Goal: Task Accomplishment & Management: Manage account settings

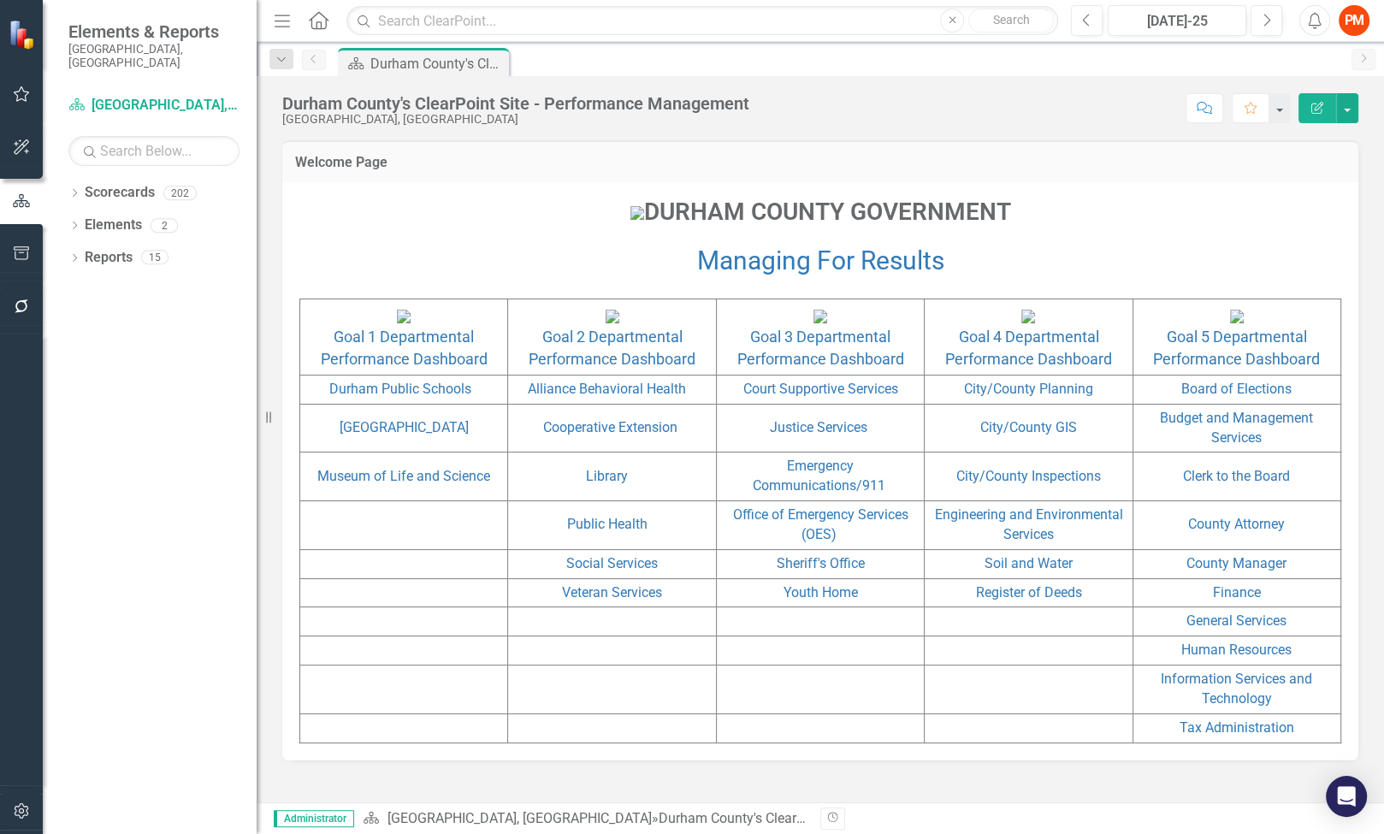
click at [930, 117] on div "Score: N/A [DATE]-25 Completed Comment Favorite Edit Report" at bounding box center [1058, 107] width 600 height 29
click at [21, 817] on icon "button" at bounding box center [22, 811] width 18 height 14
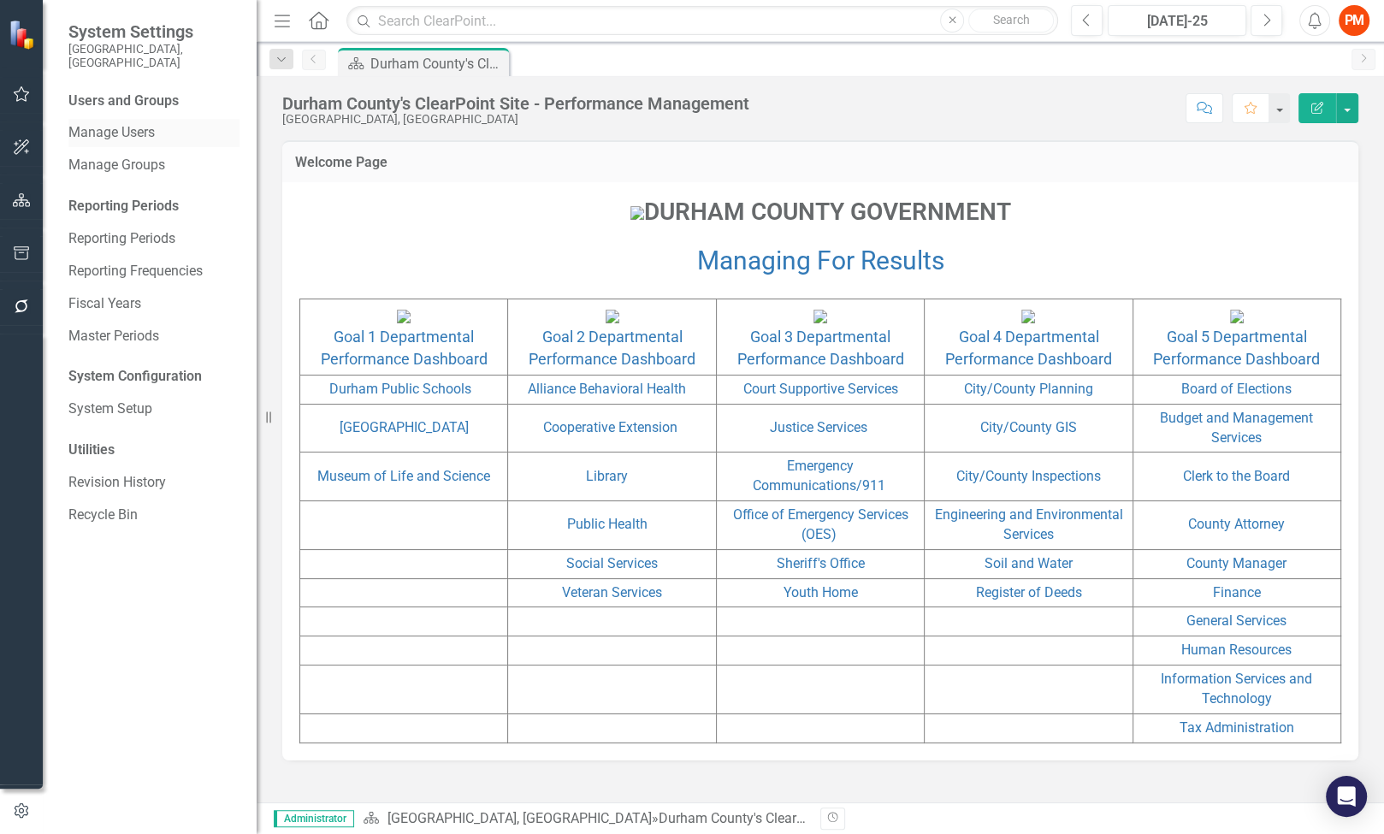
click at [154, 123] on link "Manage Users" at bounding box center [153, 133] width 171 height 20
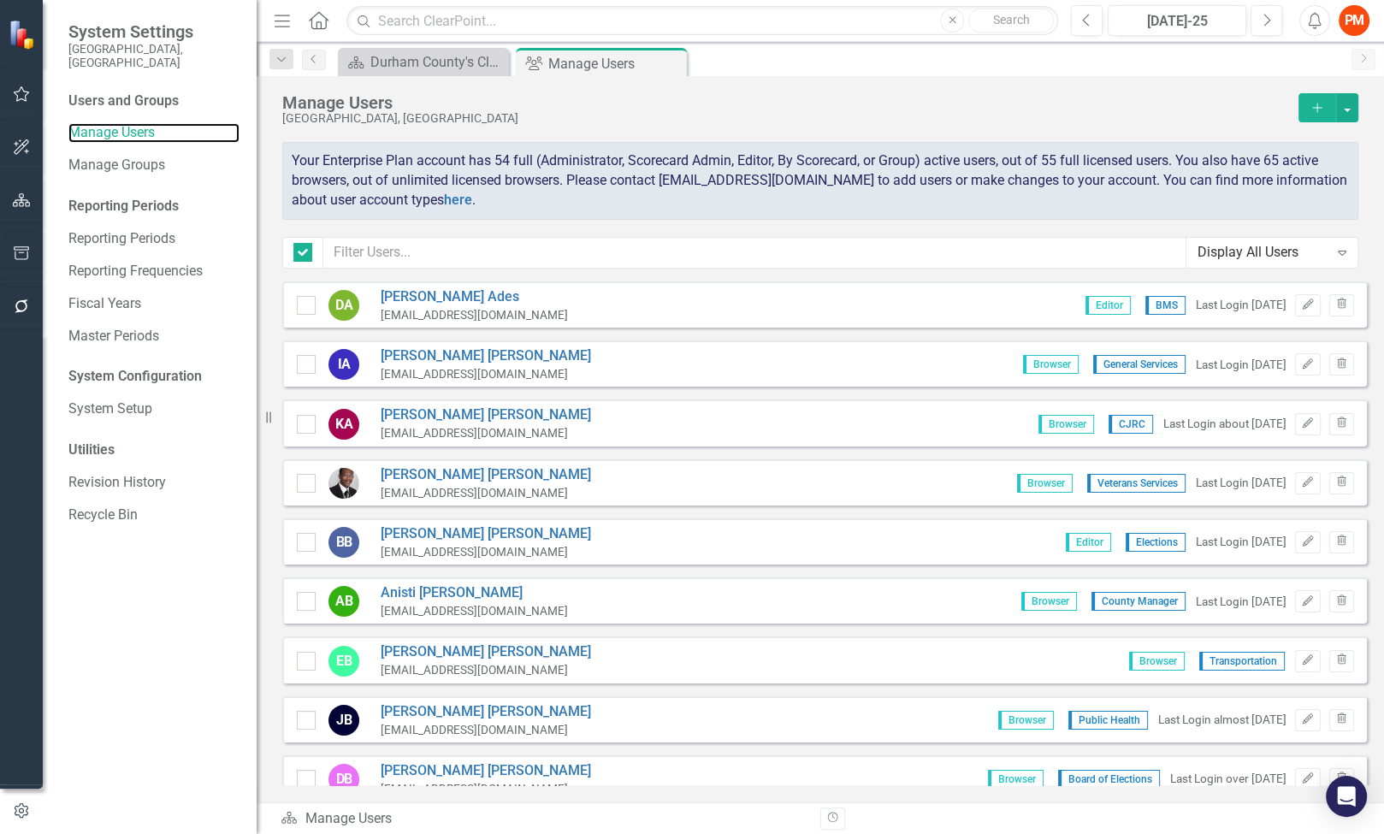
checkbox input "false"
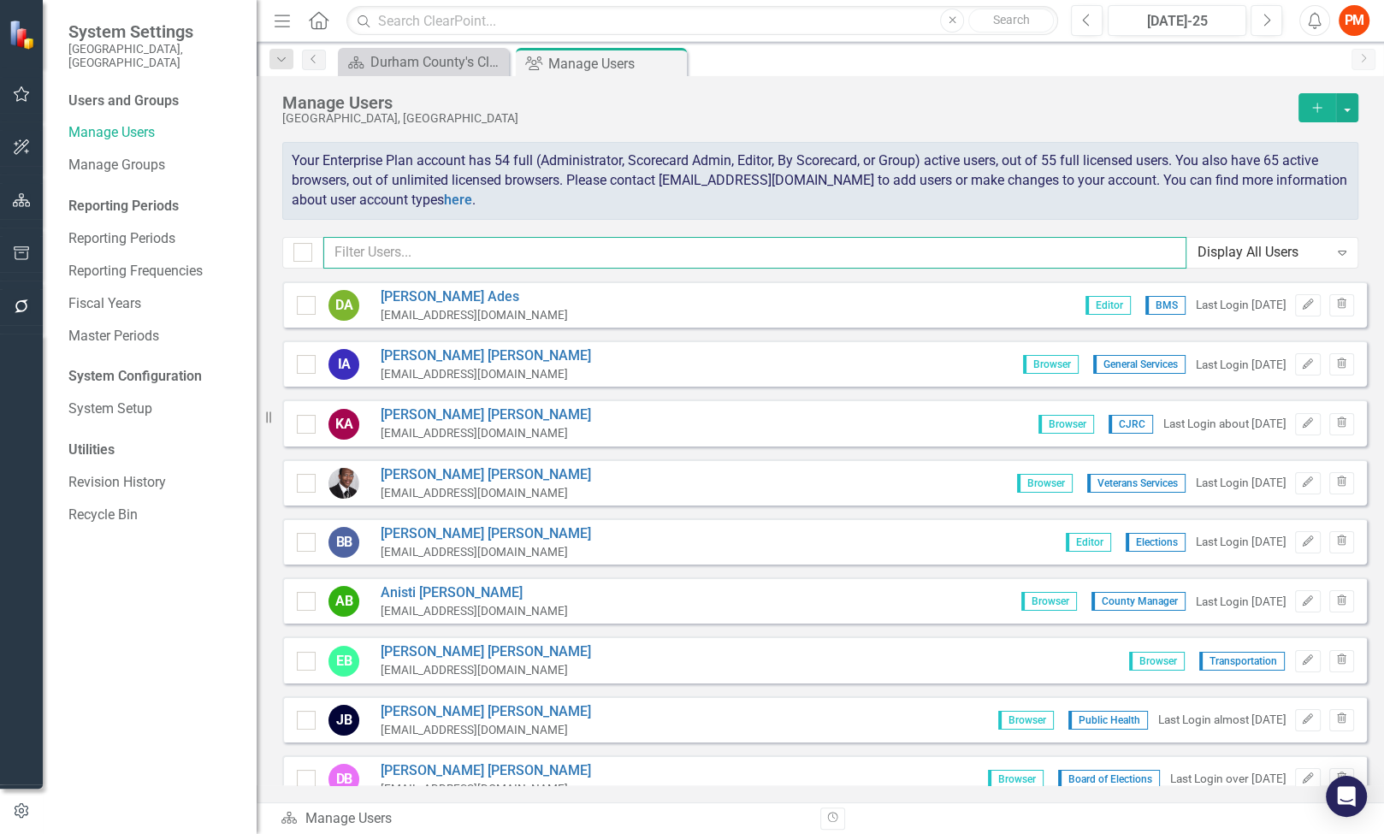
click at [513, 258] on input "text" at bounding box center [754, 253] width 863 height 32
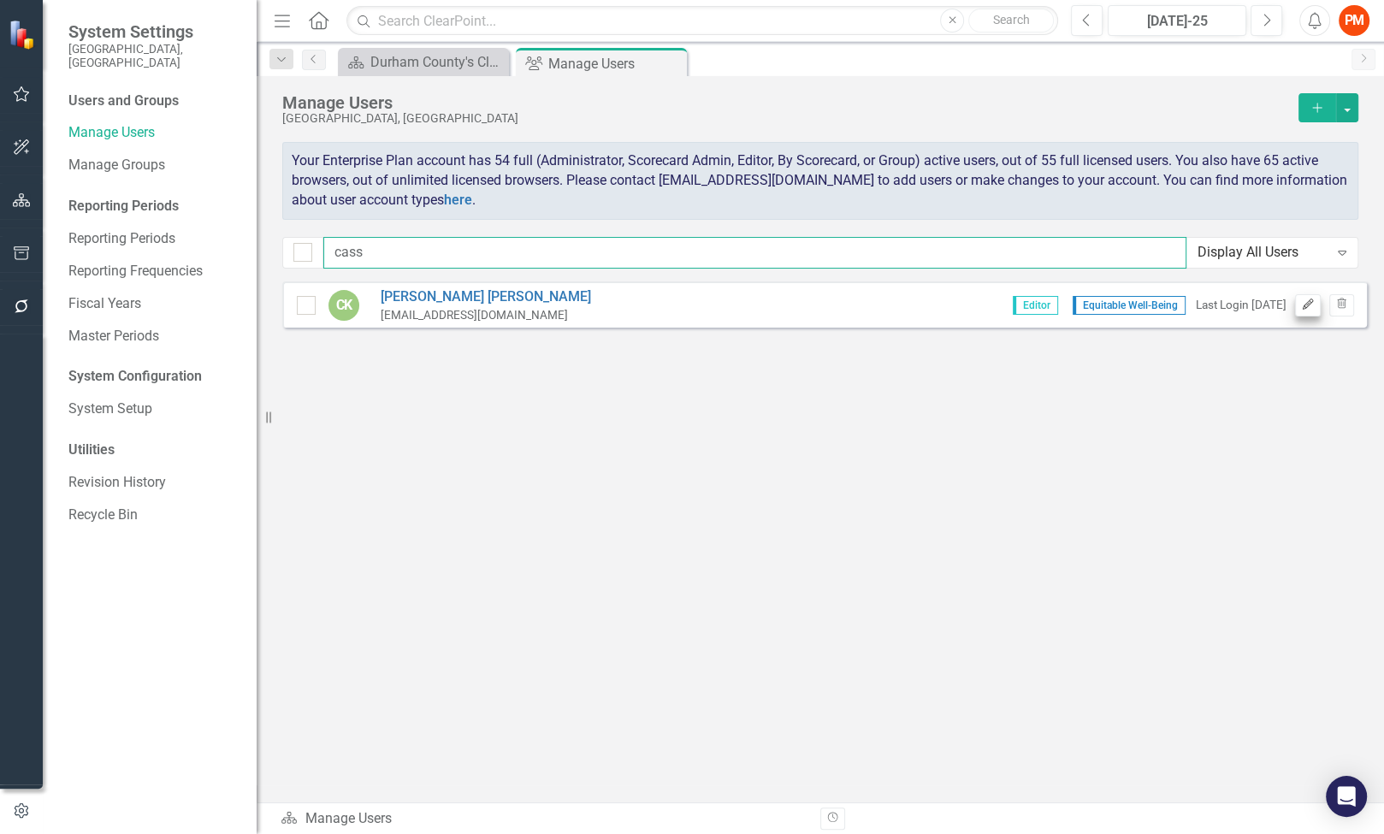
type input "cass"
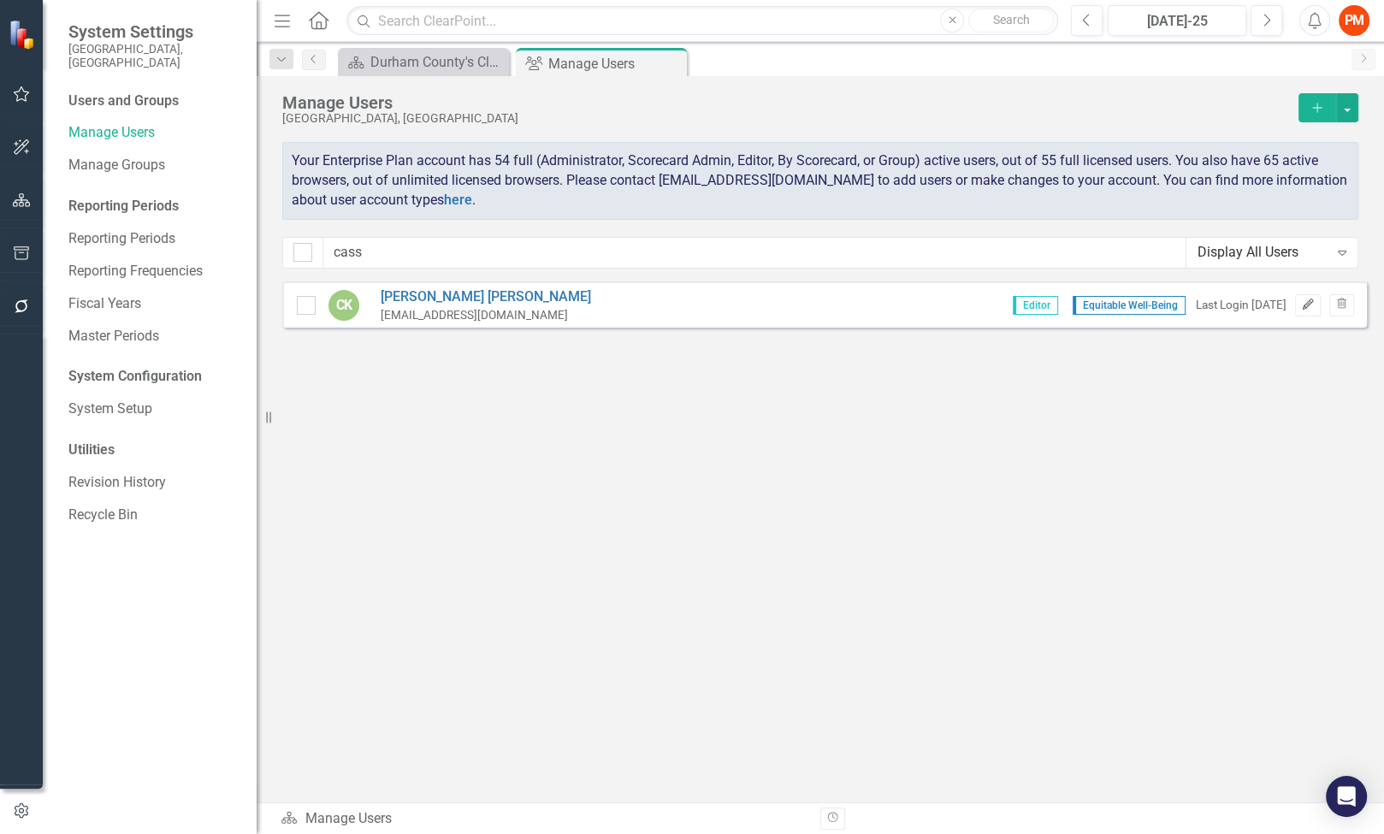
click at [1306, 304] on icon "Edit" at bounding box center [1307, 304] width 13 height 10
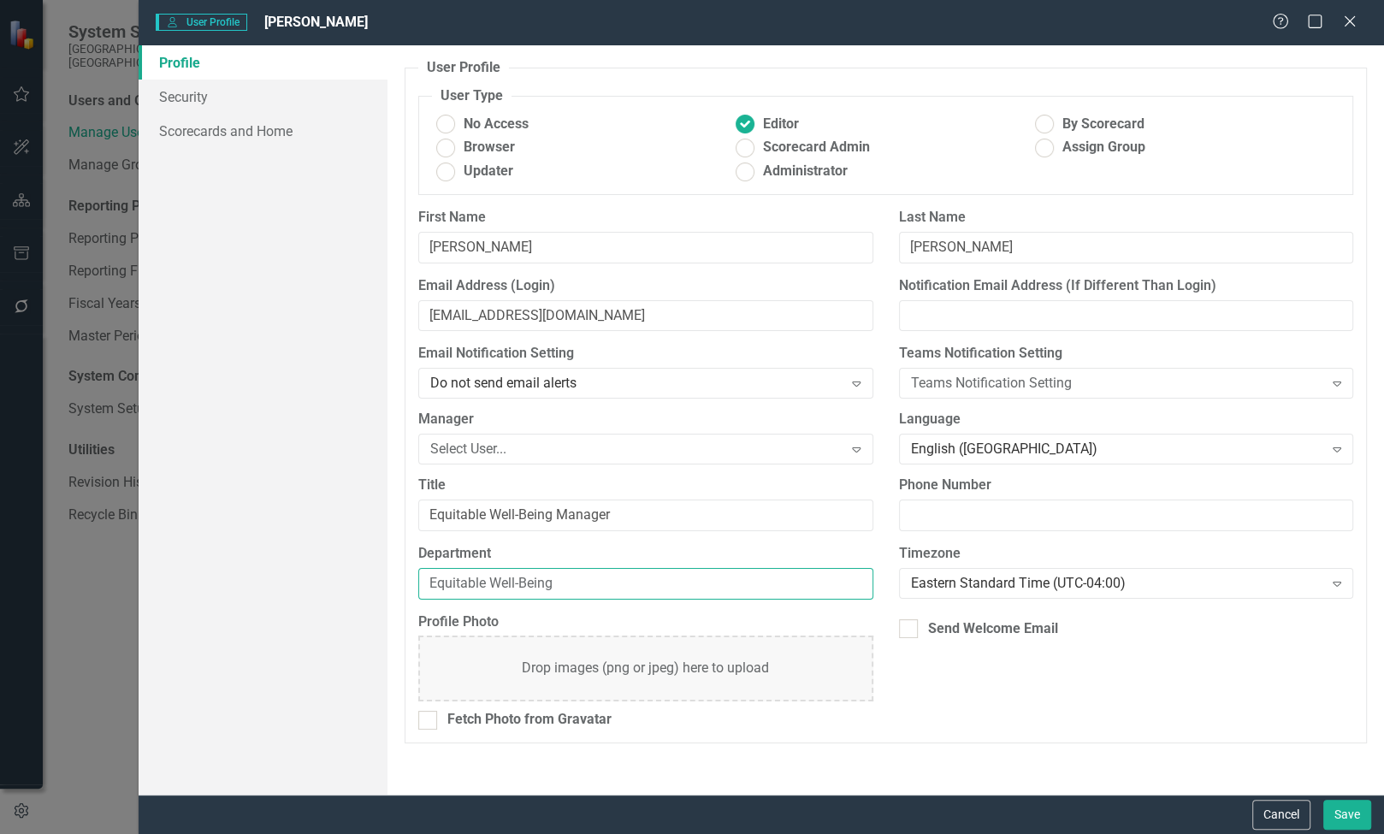
click at [482, 596] on input "Equitable Well-Being" at bounding box center [645, 584] width 454 height 32
type input "Cooperative Extension"
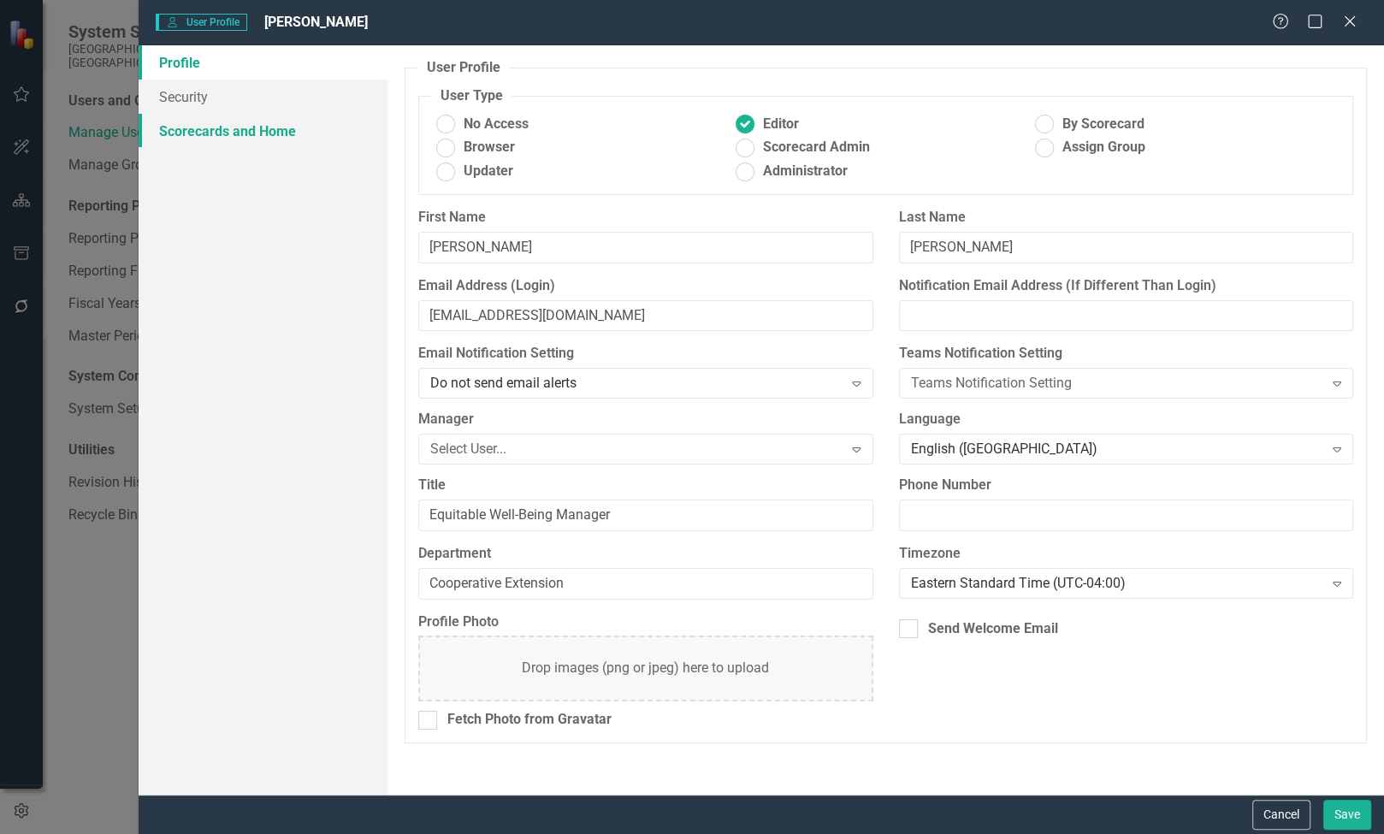
click at [295, 116] on link "Scorecards and Home" at bounding box center [263, 131] width 249 height 34
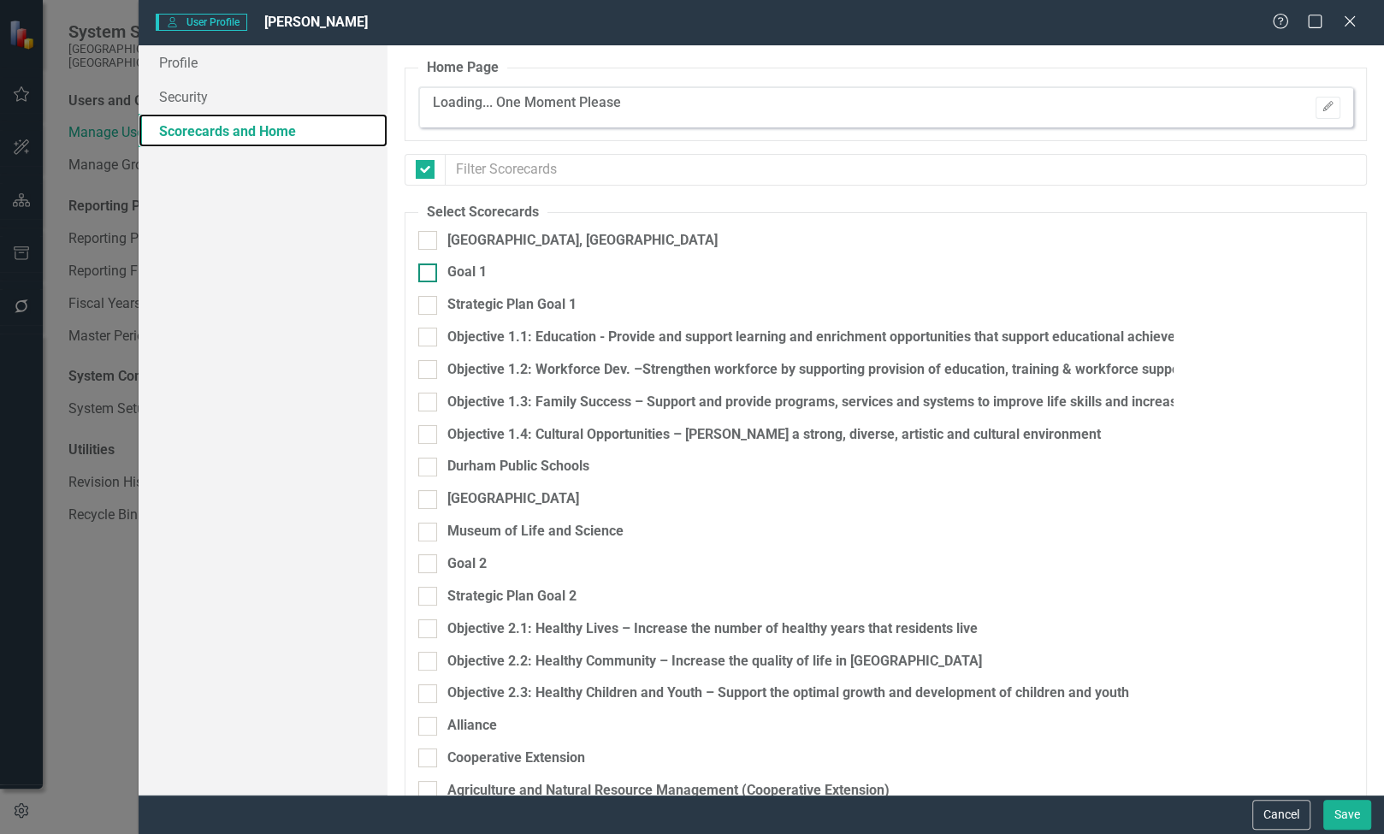
checkbox input "false"
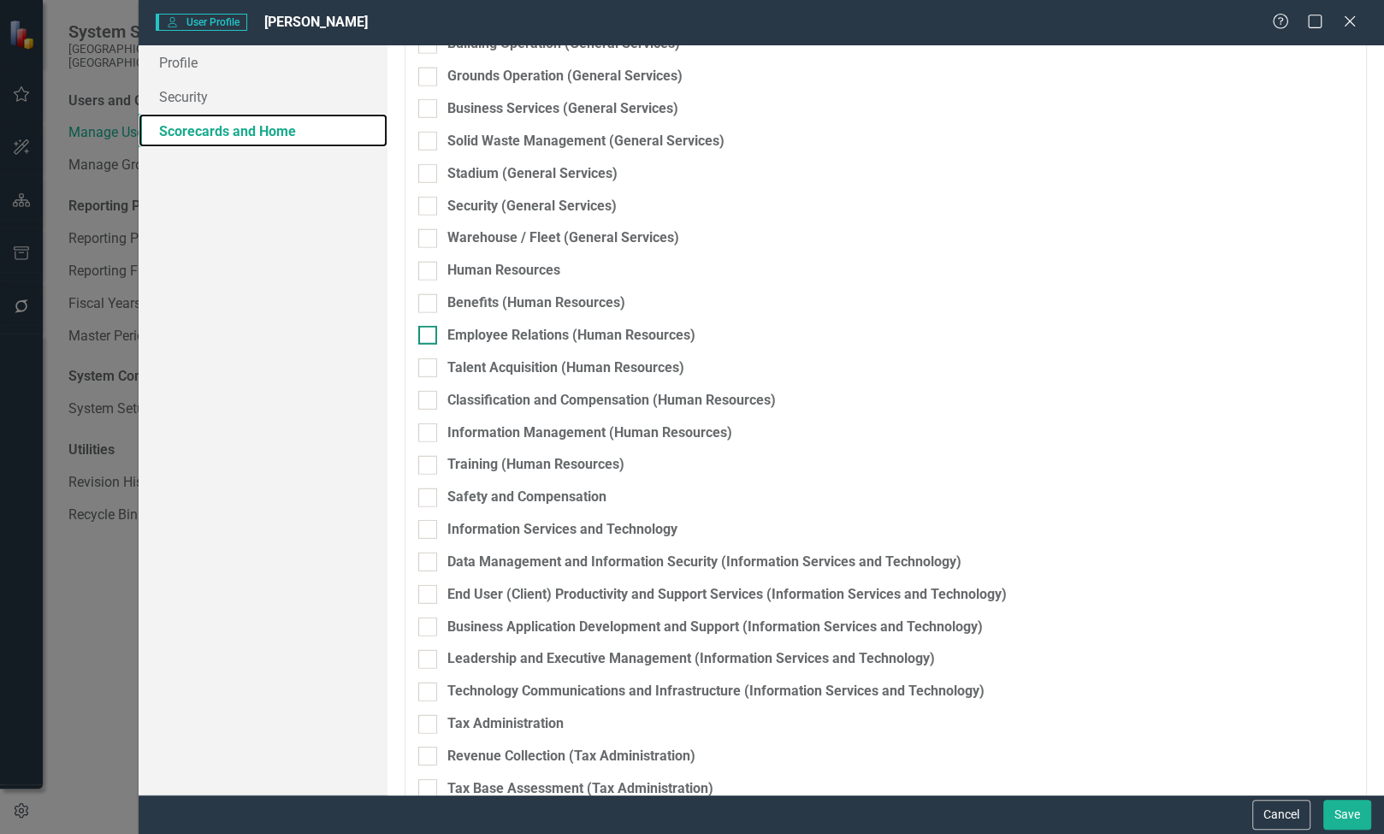
scroll to position [5131, 0]
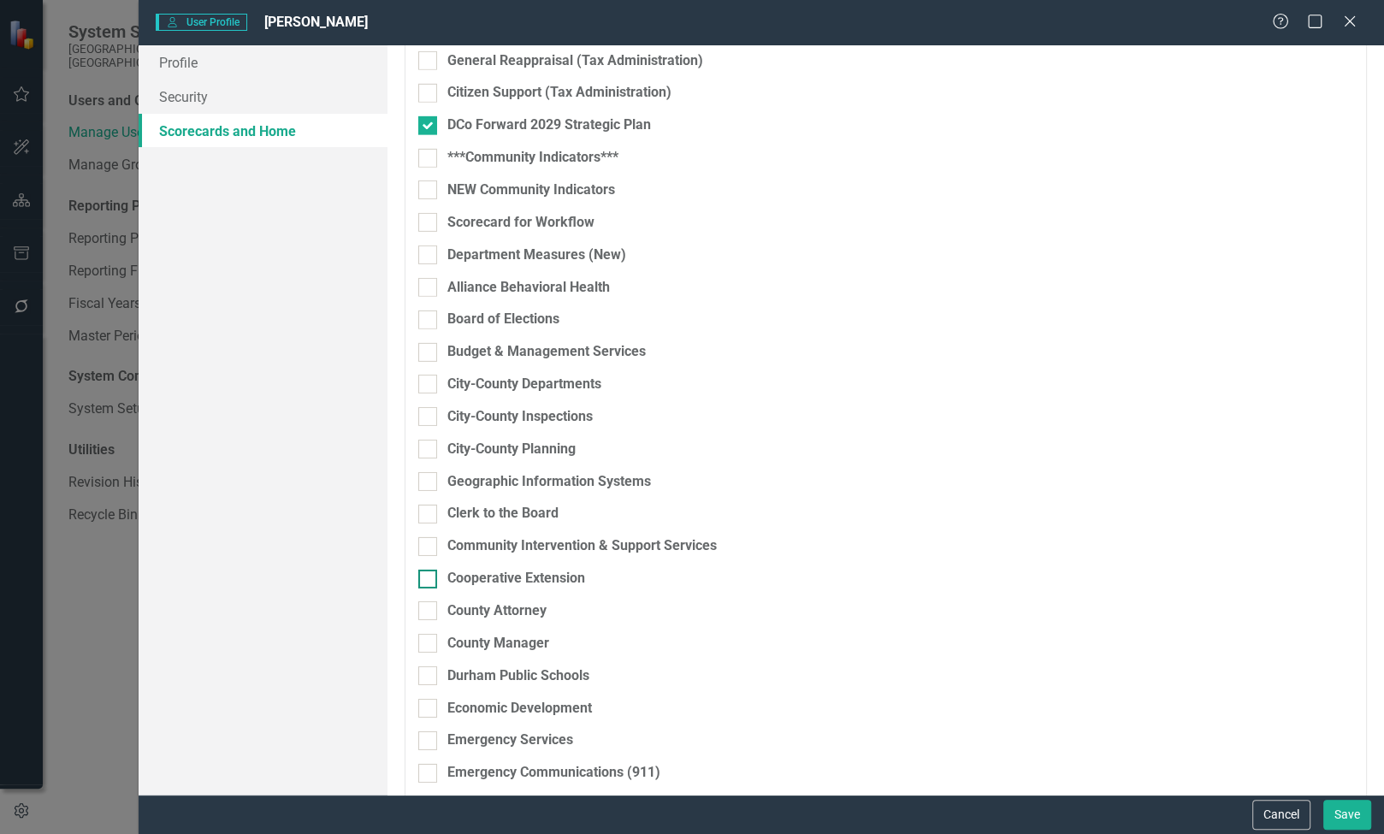
click at [428, 570] on input "Cooperative Extension" at bounding box center [423, 575] width 11 height 11
checkbox input "true"
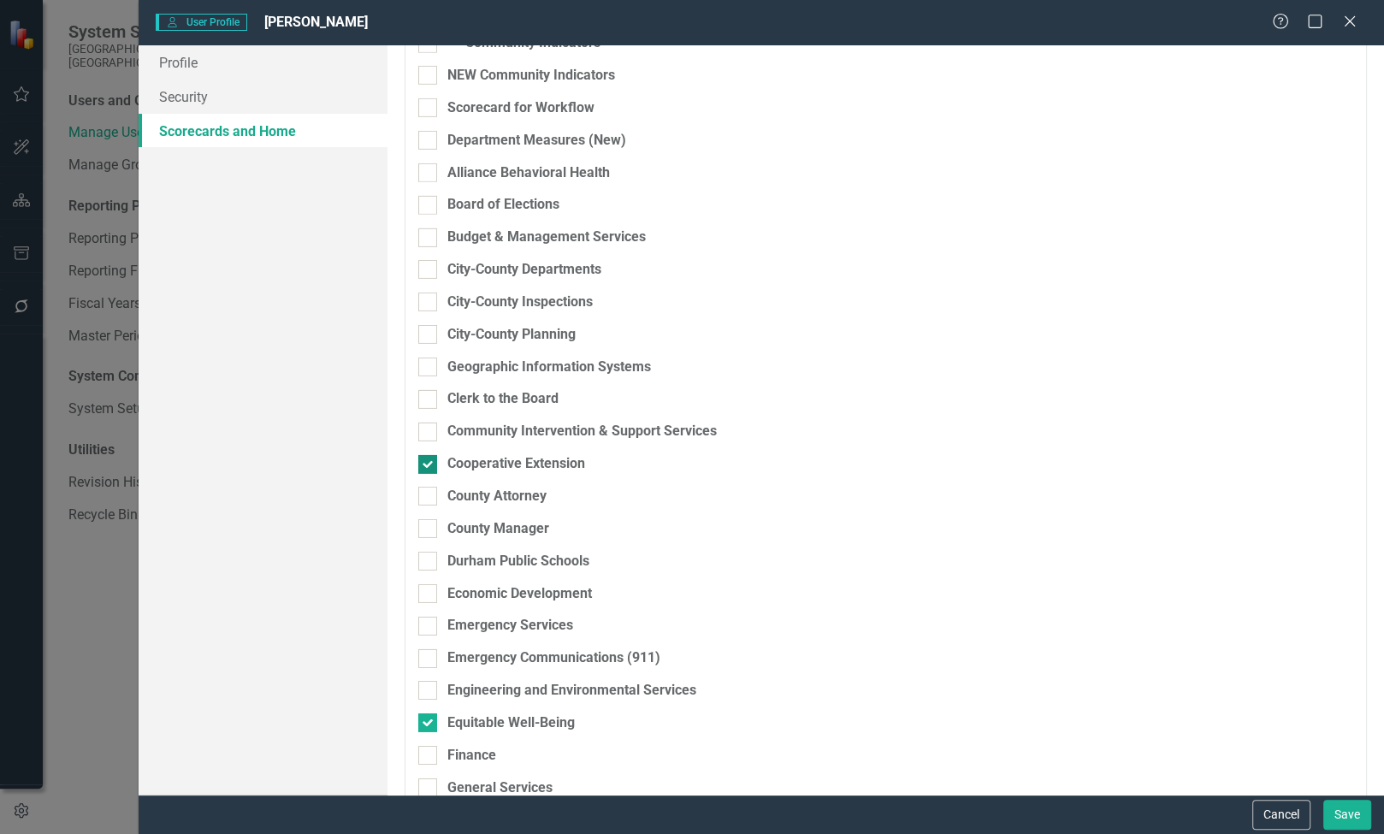
scroll to position [5389, 0]
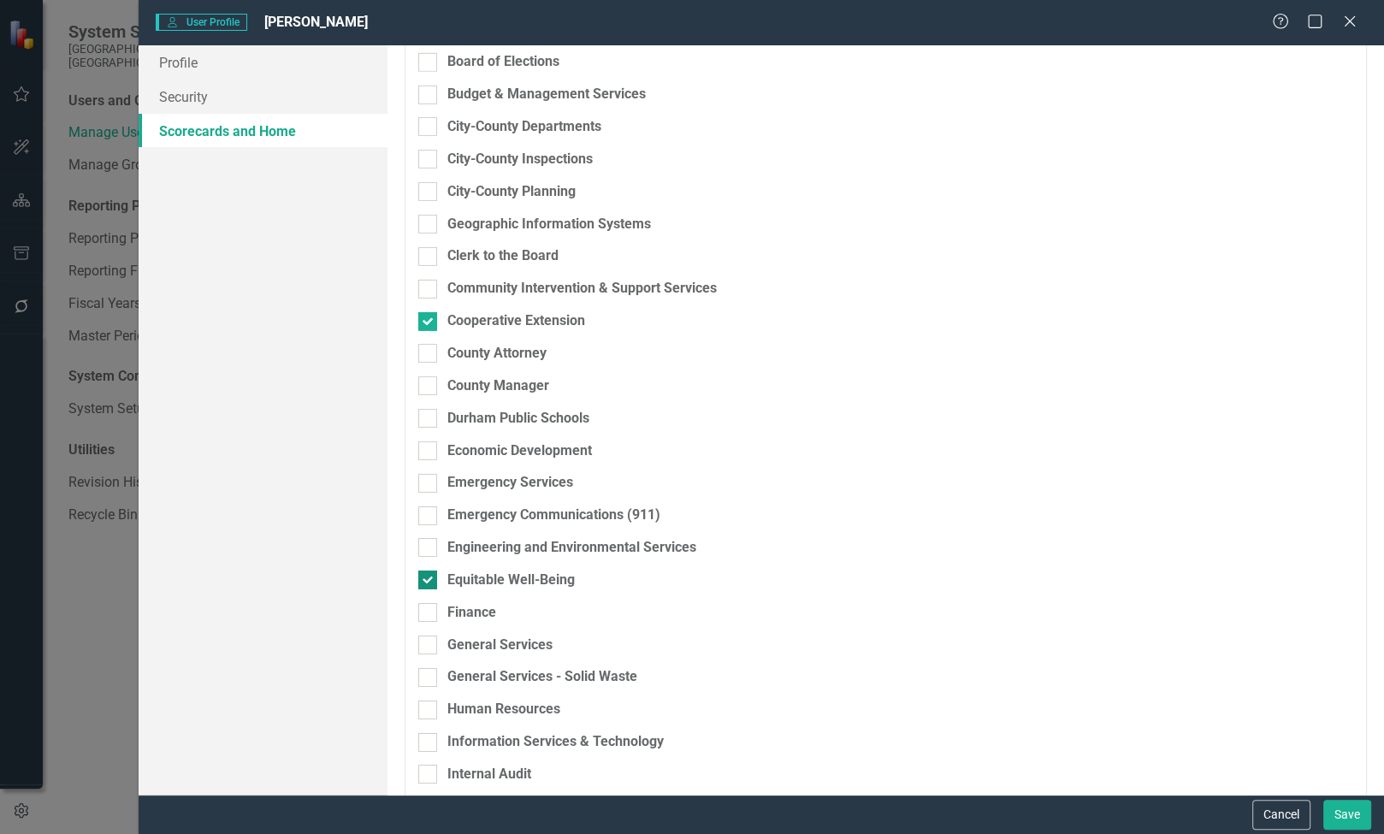
click at [525, 578] on div "Equitable Well-Being" at bounding box center [510, 580] width 127 height 20
click at [429, 578] on input "Equitable Well-Being" at bounding box center [423, 575] width 11 height 11
click at [464, 566] on div "Engineering and Environmental Services" at bounding box center [795, 554] width 755 height 32
click at [467, 570] on div "Equitable Well-Being" at bounding box center [510, 580] width 127 height 20
click at [429, 570] on input "Equitable Well-Being" at bounding box center [423, 575] width 11 height 11
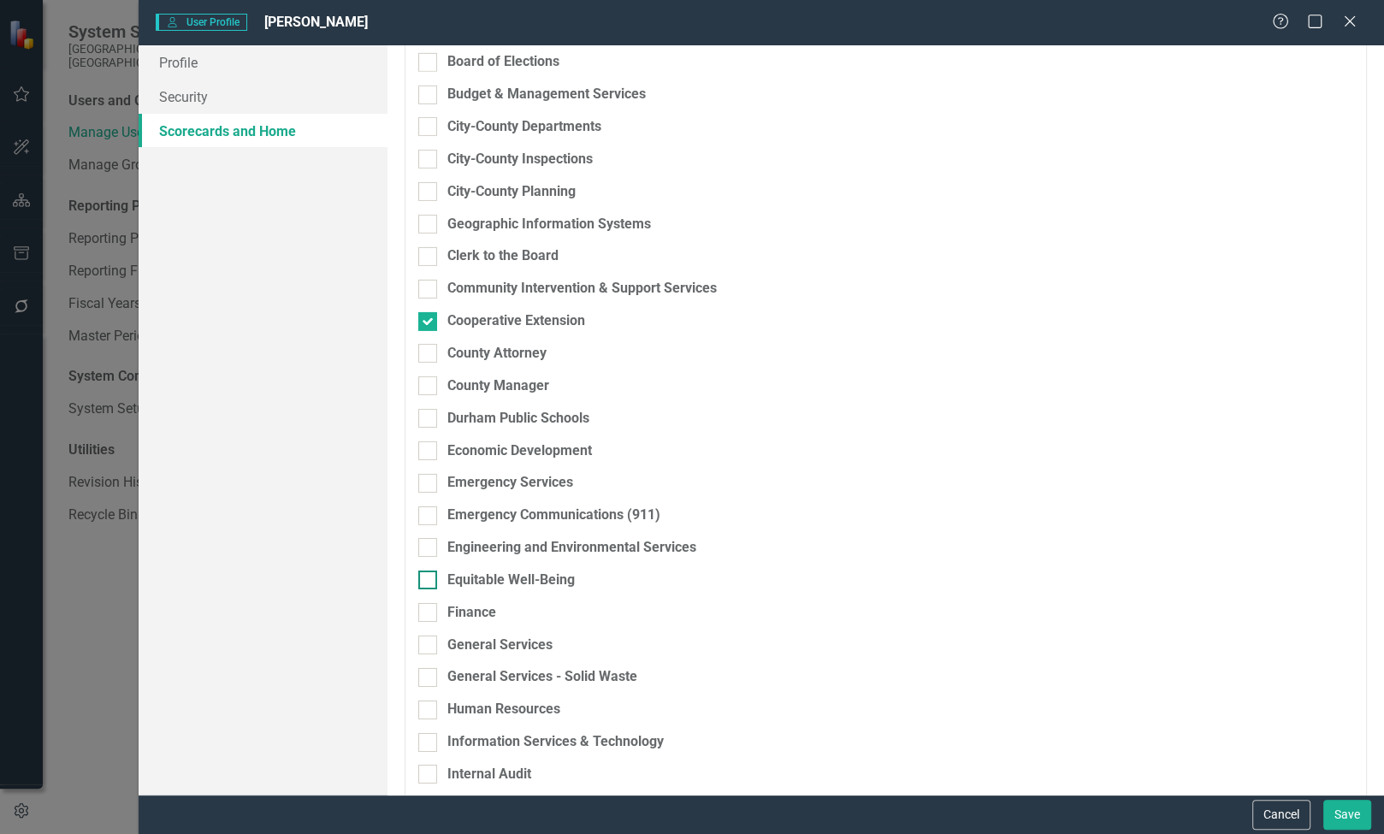
checkbox input "true"
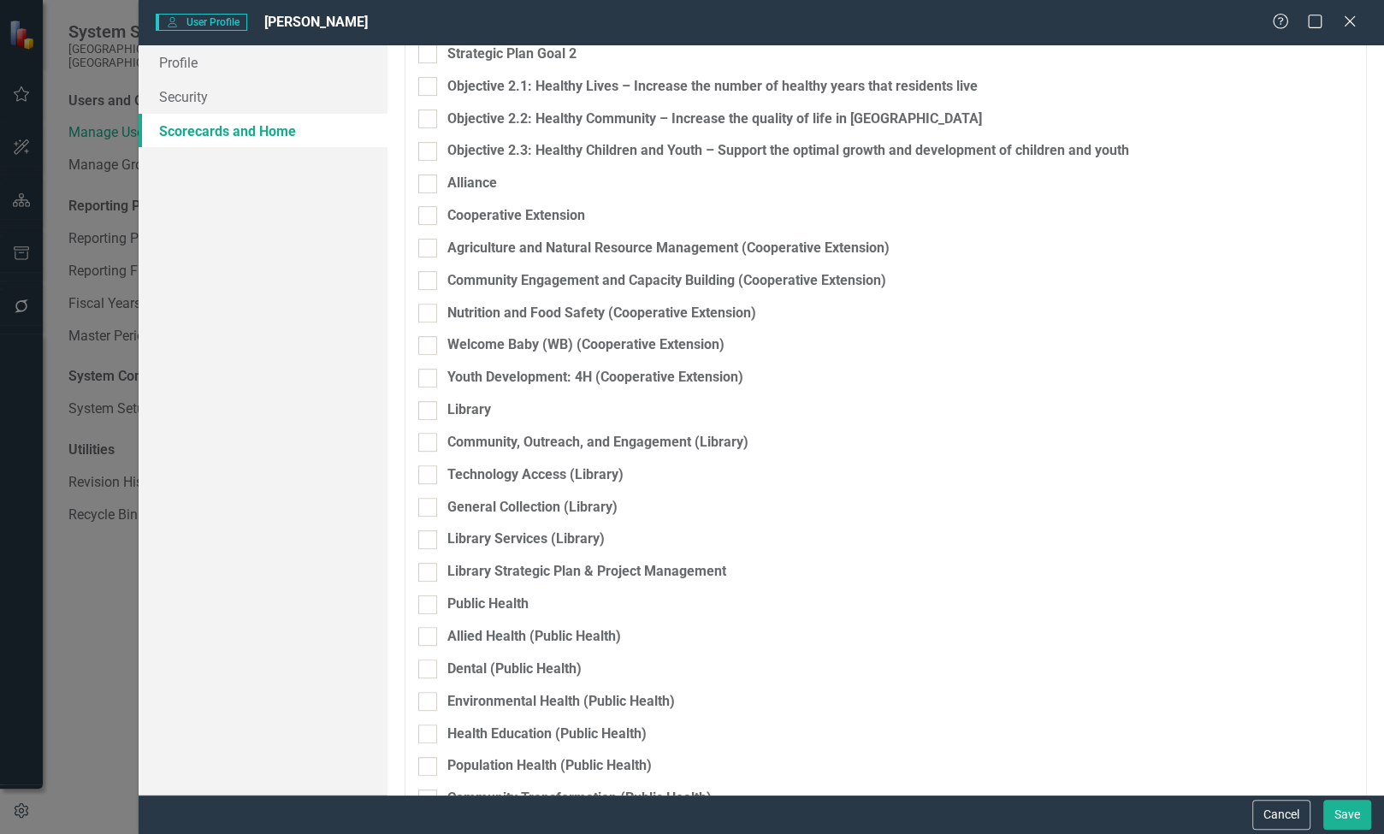
scroll to position [447, 0]
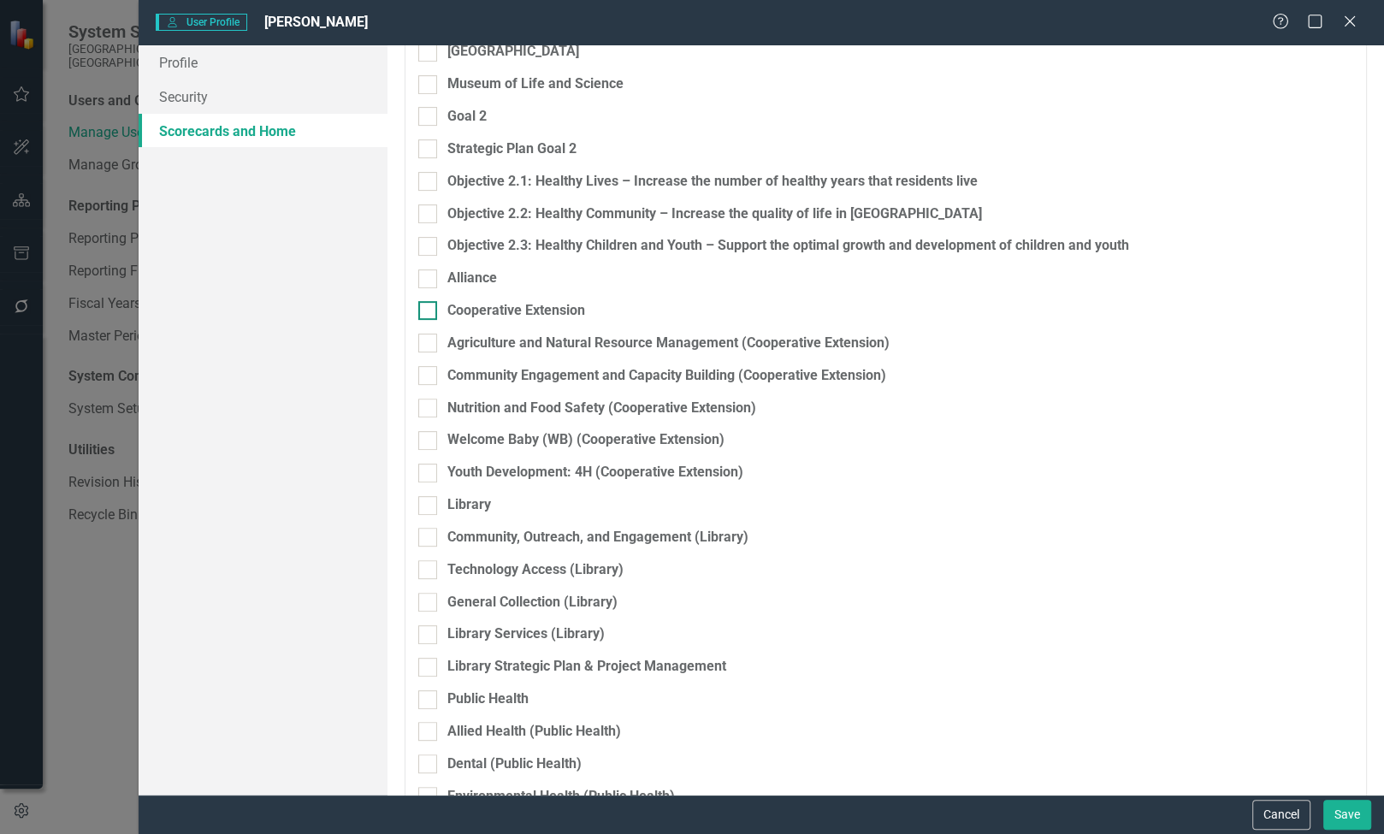
click at [532, 317] on div "Cooperative Extension" at bounding box center [516, 311] width 138 height 20
click at [429, 312] on input "Cooperative Extension" at bounding box center [423, 306] width 11 height 11
checkbox input "true"
click at [536, 338] on div "Agriculture and Natural Resource Management (Cooperative Extension)" at bounding box center [668, 344] width 442 height 20
click at [429, 338] on input "Agriculture and Natural Resource Management (Cooperative Extension)" at bounding box center [423, 339] width 11 height 11
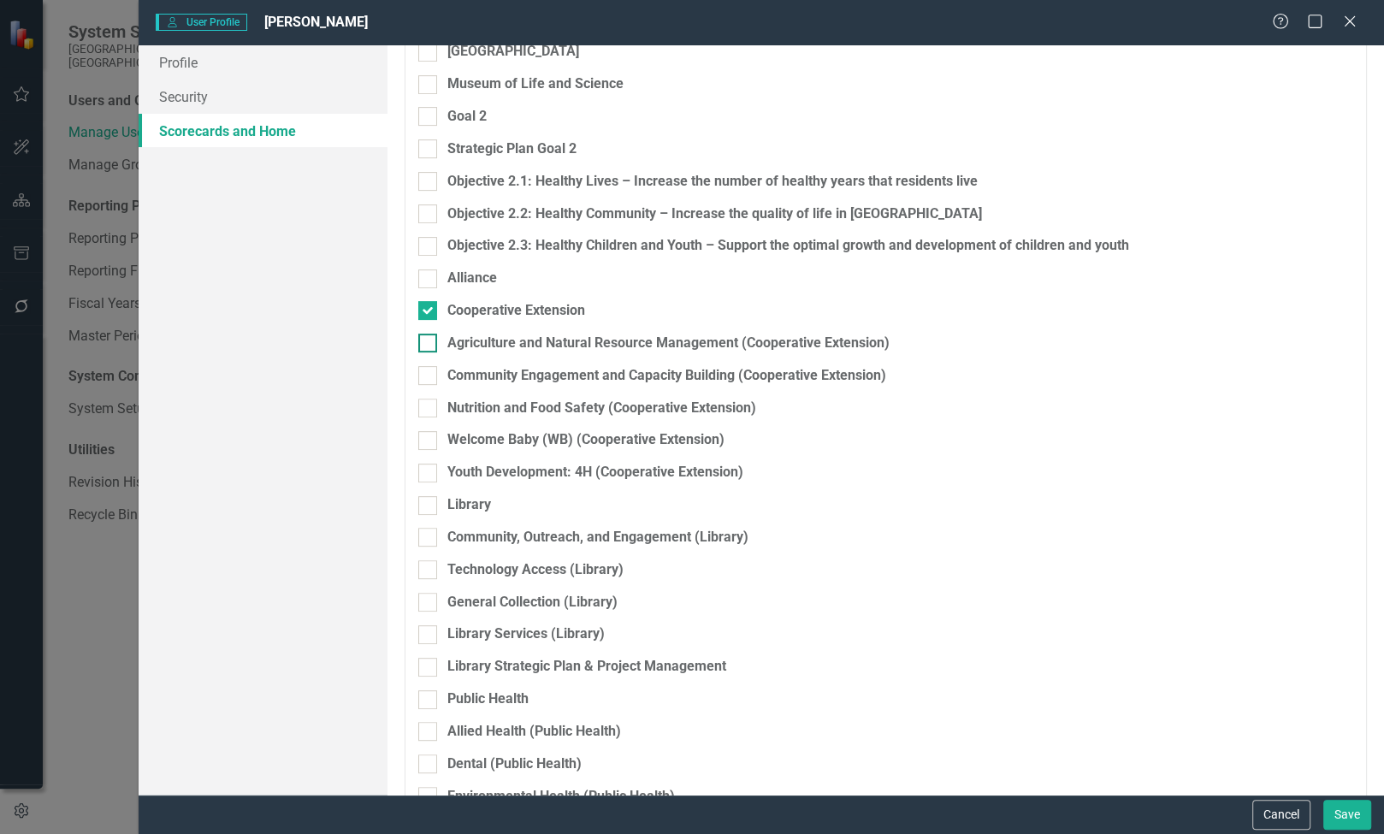
checkbox input "true"
click at [547, 374] on div "Community Engagement and Capacity Building (Cooperative Extension)" at bounding box center [666, 376] width 439 height 20
click at [429, 374] on input "Community Engagement and Capacity Building (Cooperative Extension)" at bounding box center [423, 371] width 11 height 11
checkbox input "true"
click at [541, 402] on div "Nutrition and Food Safety (Cooperative Extension)" at bounding box center [601, 409] width 309 height 20
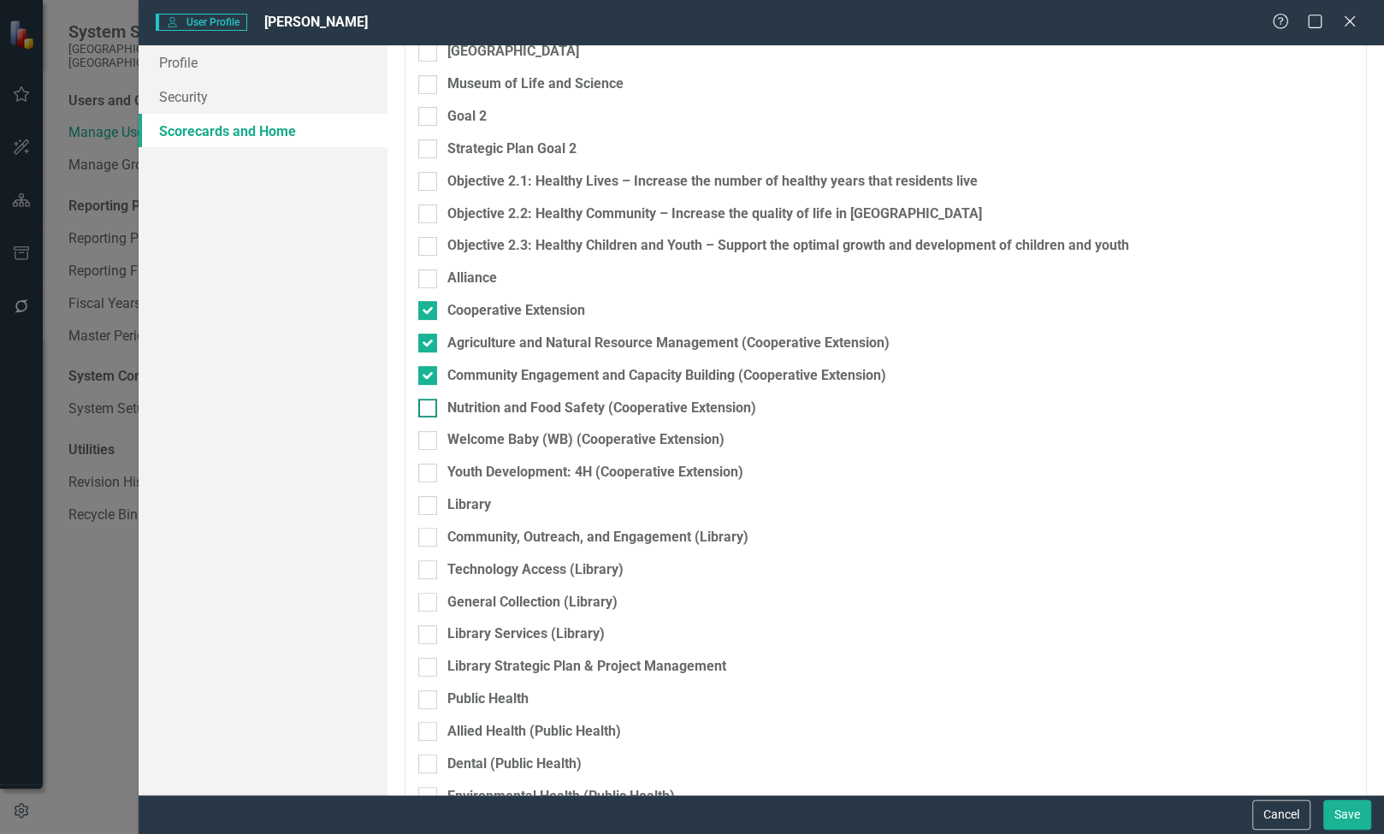
click at [429, 402] on input "Nutrition and Food Safety (Cooperative Extension)" at bounding box center [423, 404] width 11 height 11
checkbox input "true"
click at [541, 438] on div "Welcome Baby (WB) (Cooperative Extension)" at bounding box center [585, 440] width 277 height 20
click at [429, 438] on input "Welcome Baby (WB) (Cooperative Extension)" at bounding box center [423, 436] width 11 height 11
checkbox input "true"
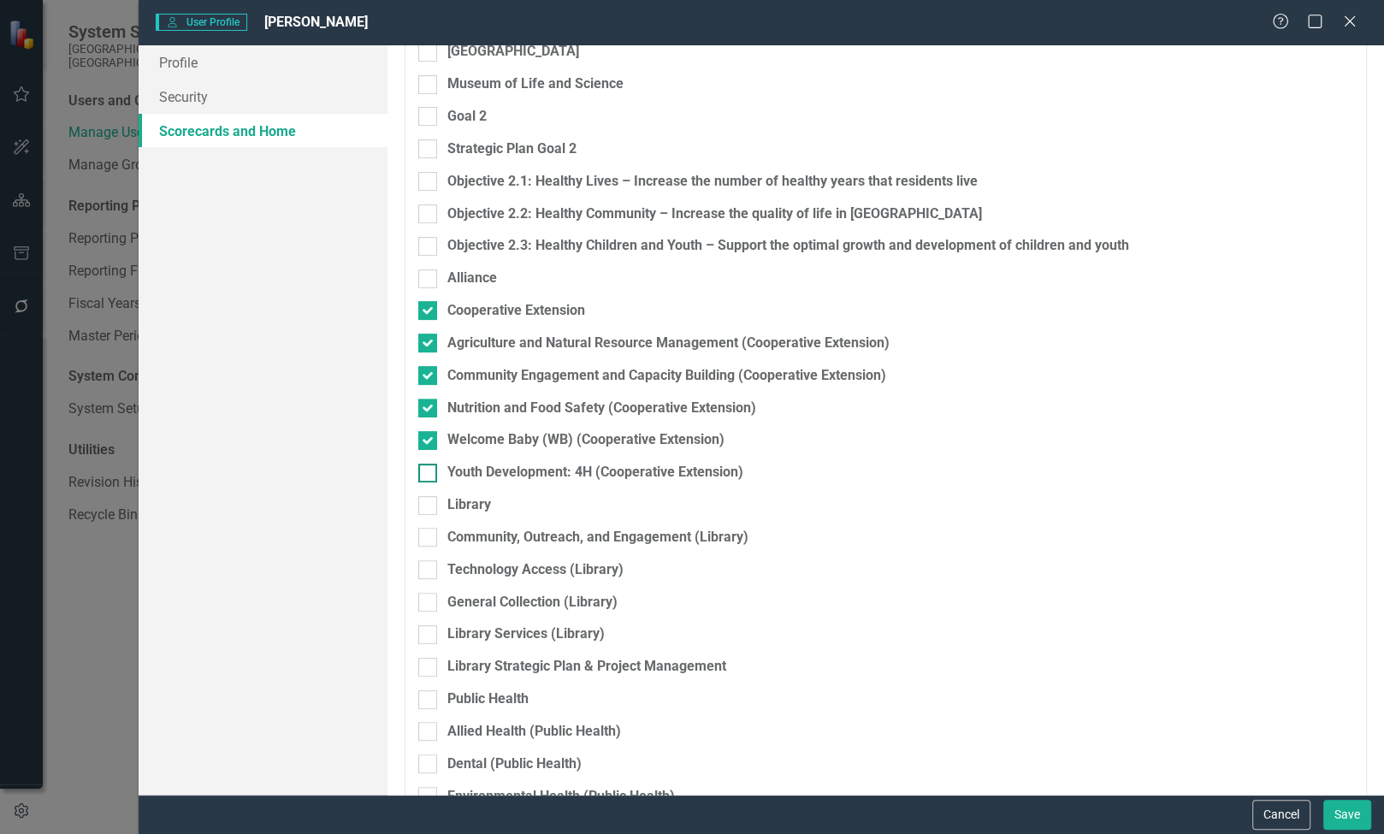
click at [547, 470] on div "Youth Development: 4H (Cooperative Extension)" at bounding box center [595, 473] width 296 height 20
click at [429, 470] on input "Youth Development: 4H (Cooperative Extension)" at bounding box center [423, 469] width 11 height 11
checkbox input "true"
click at [1346, 816] on button "Save" at bounding box center [1347, 815] width 48 height 30
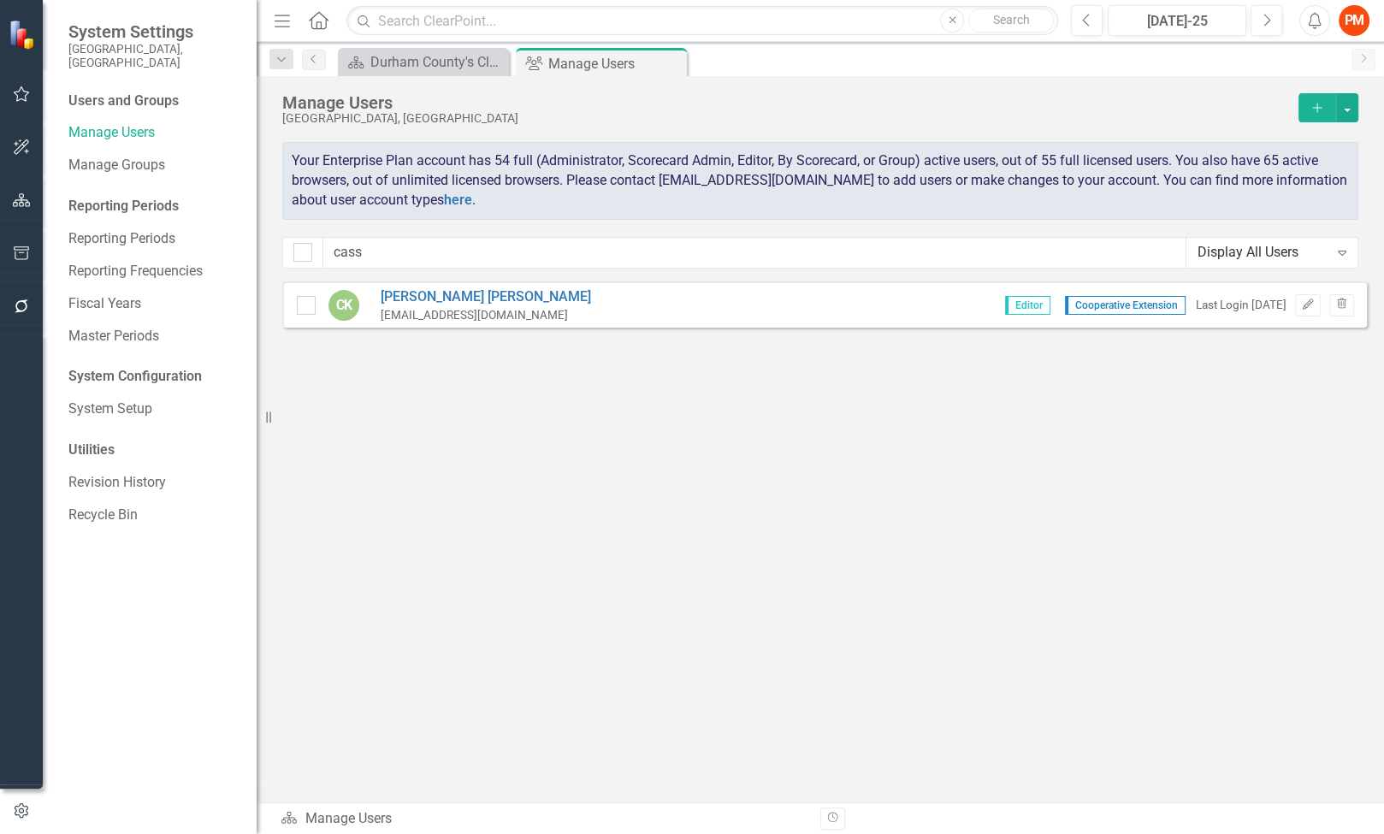
click at [1328, 524] on div "Sorry, no results found. CK [PERSON_NAME] [EMAIL_ADDRESS][DOMAIN_NAME] Editor C…" at bounding box center [820, 533] width 1127 height 504
click at [134, 129] on div "Manage Users" at bounding box center [153, 133] width 171 height 28
click at [1248, 260] on div "Display All Users" at bounding box center [1262, 253] width 131 height 20
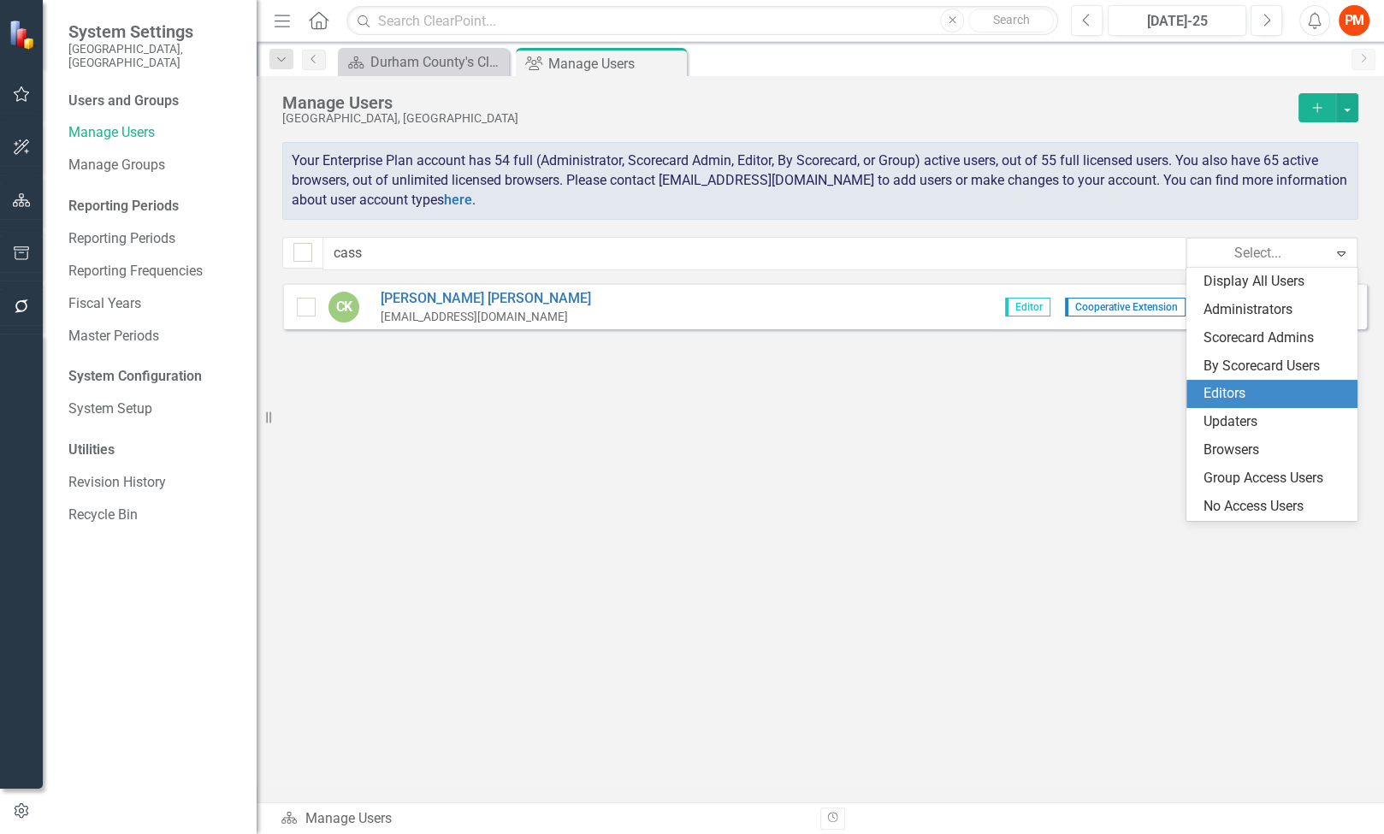
click at [1207, 386] on div "Editors" at bounding box center [1275, 394] width 144 height 20
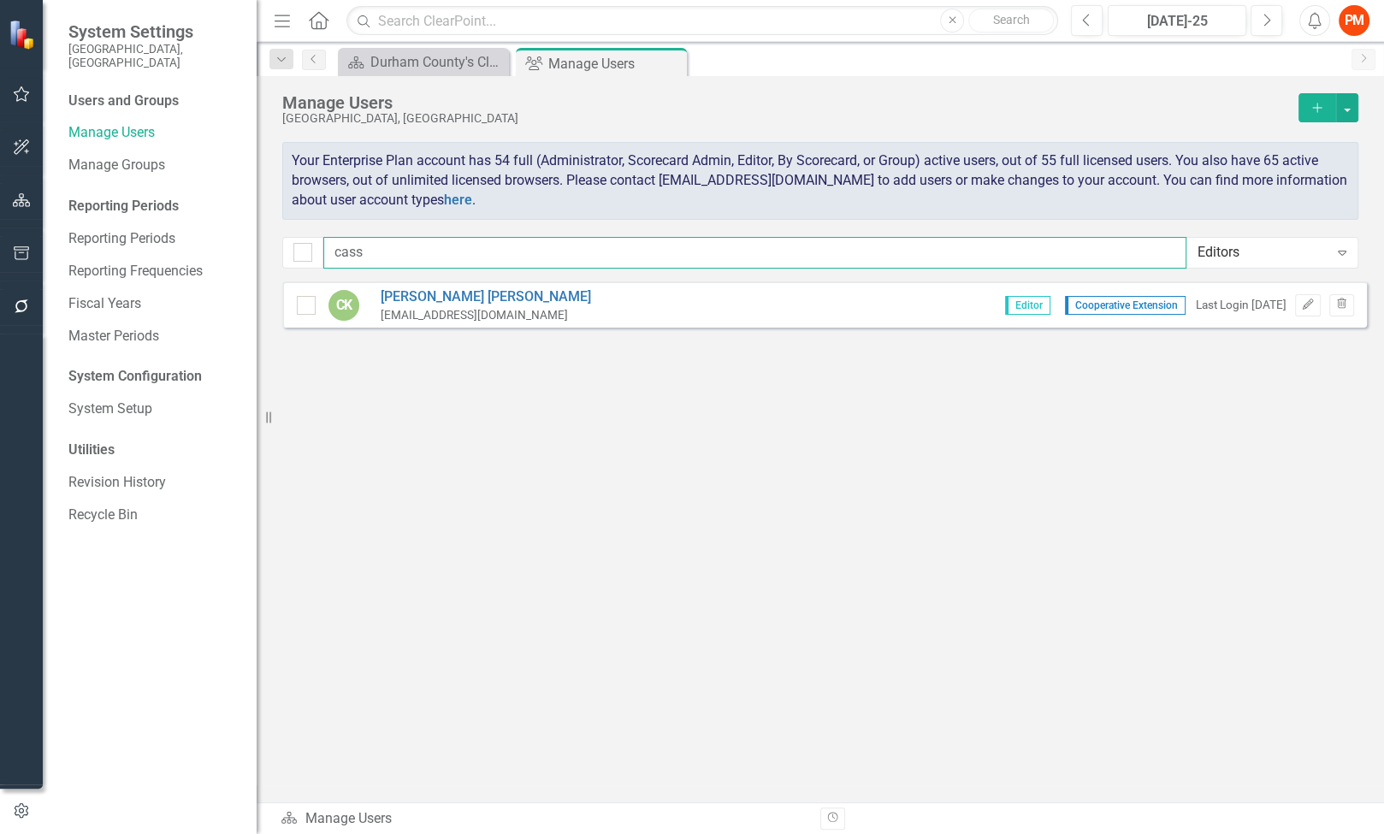
click at [662, 251] on input "cass" at bounding box center [754, 253] width 863 height 32
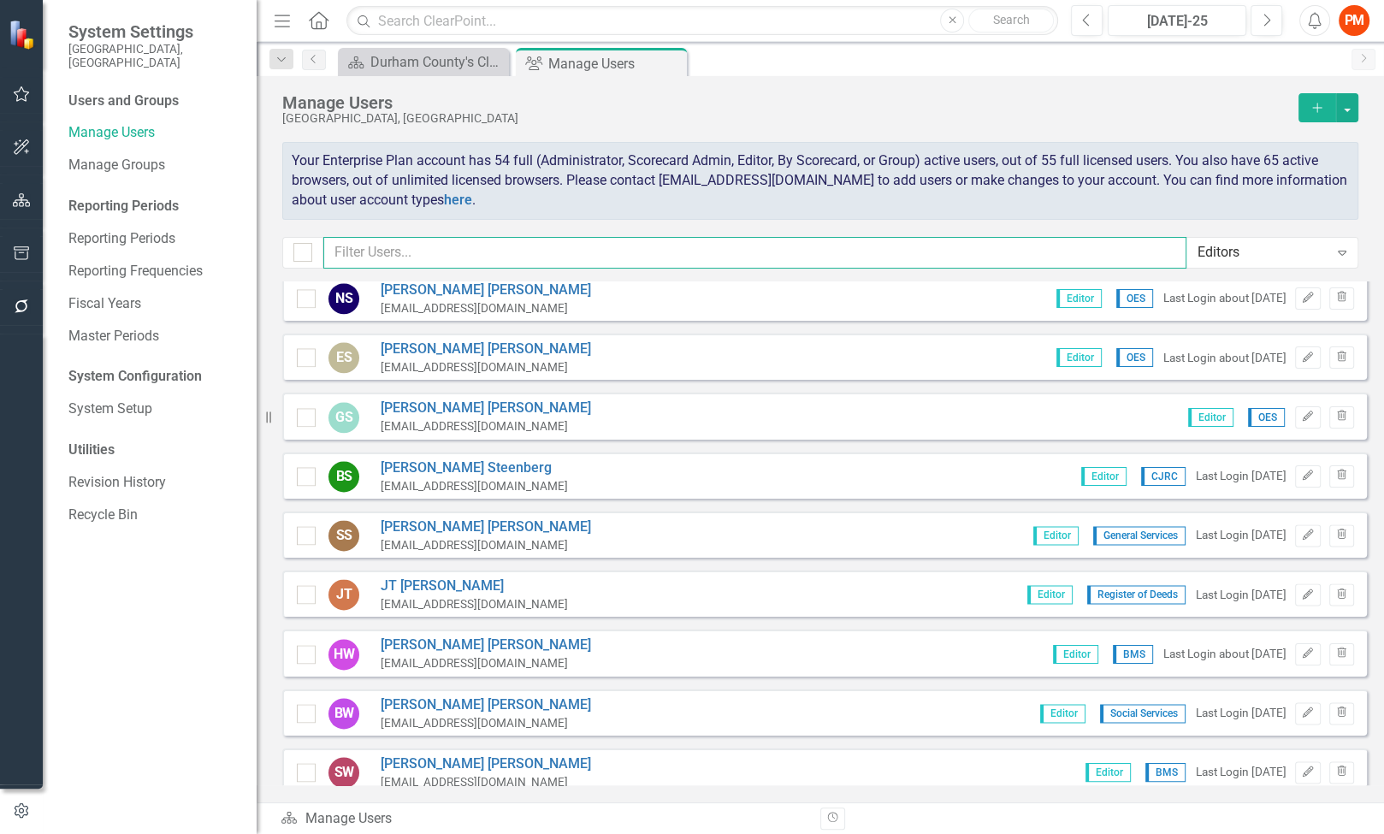
scroll to position [2109, 0]
